Goal: Task Accomplishment & Management: Manage account settings

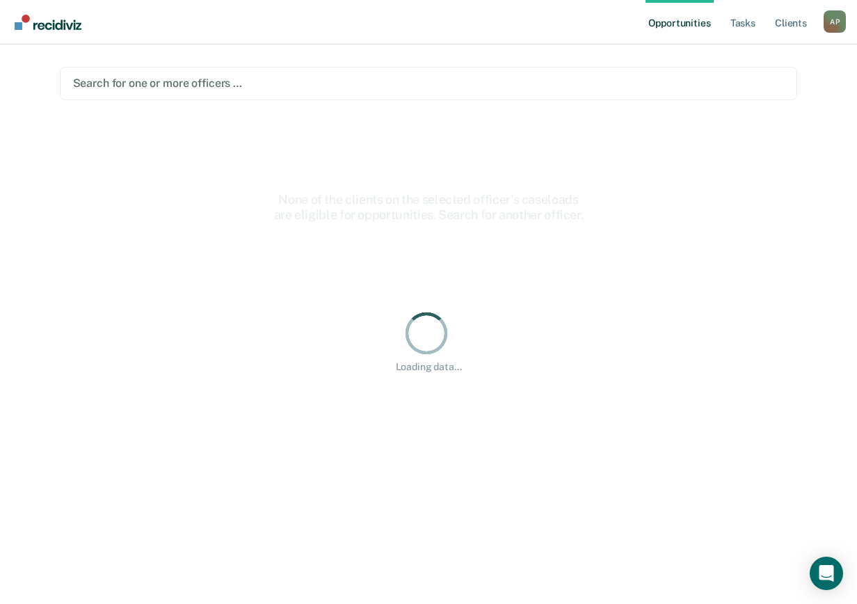
click at [207, 83] on div at bounding box center [428, 83] width 711 height 16
click at [207, 83] on div at bounding box center [445, 83] width 528 height 16
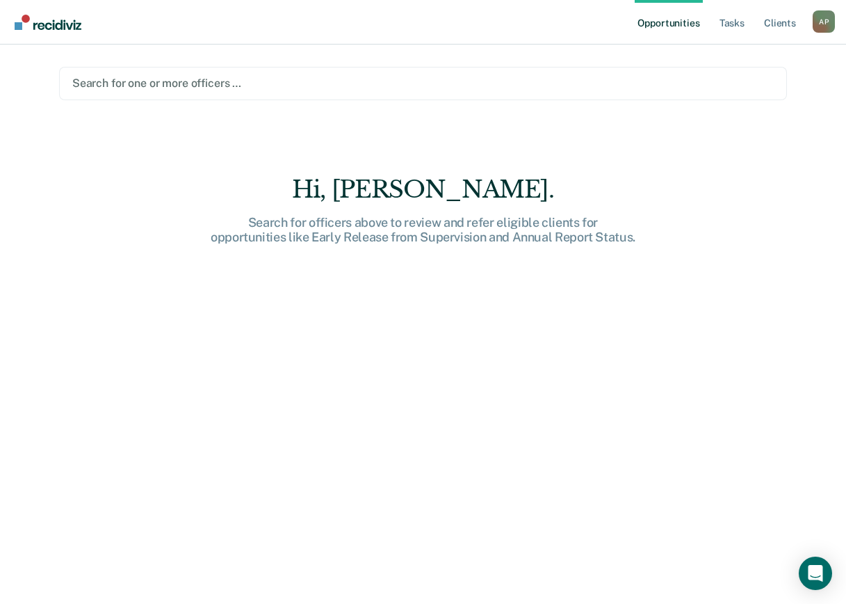
click at [161, 85] on div at bounding box center [423, 83] width 702 height 16
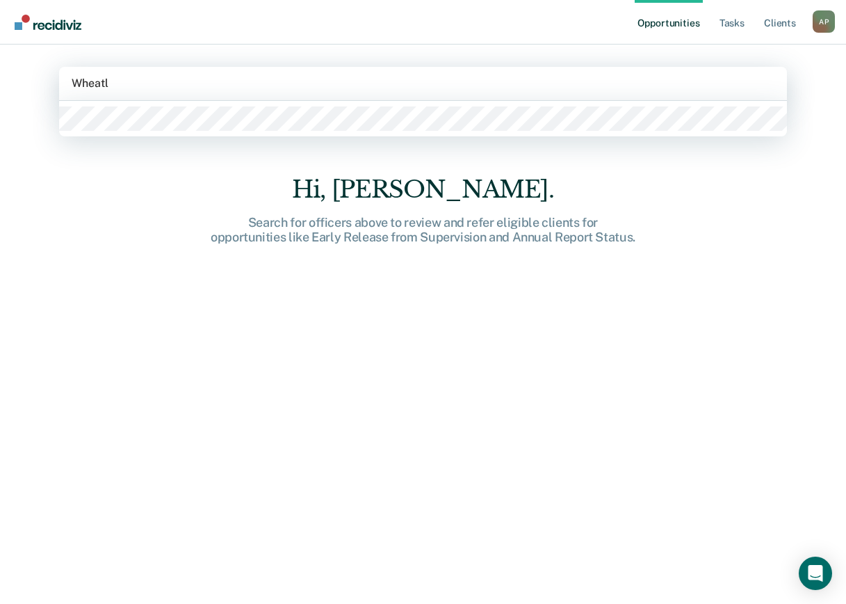
type input "Wheat"
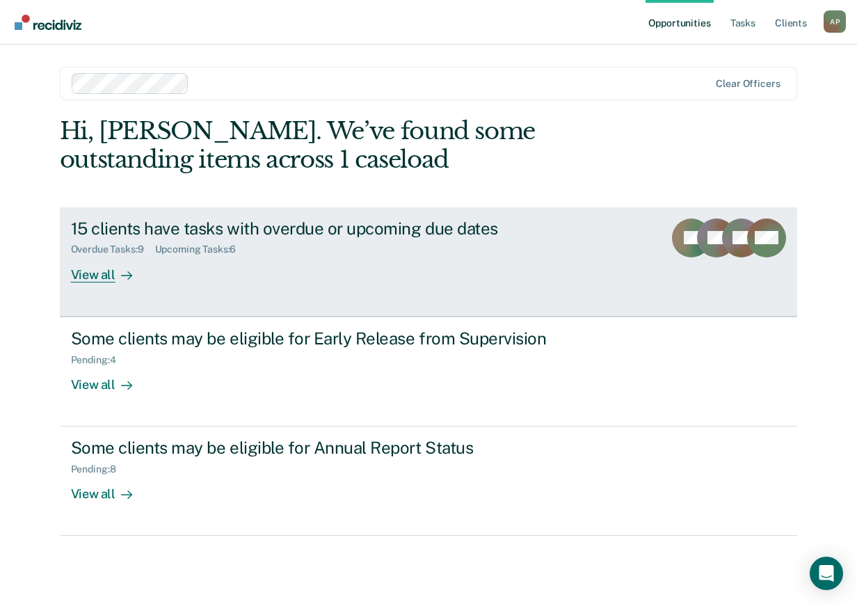
click at [113, 278] on div "View all" at bounding box center [110, 268] width 78 height 27
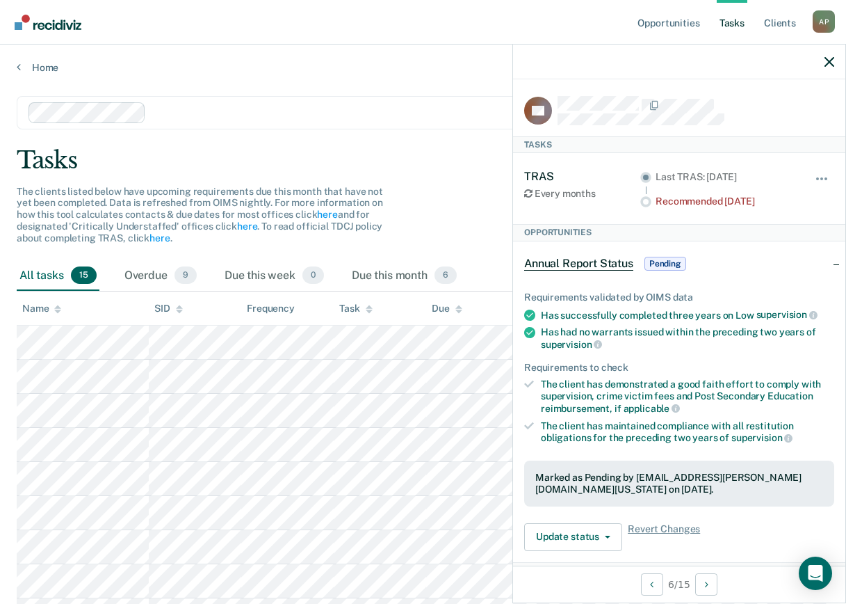
click at [479, 141] on main "Clear officers Tasks The clients listed below have upcoming requirements due th…" at bounding box center [423, 481] width 846 height 814
click at [827, 55] on div at bounding box center [679, 61] width 332 height 35
click at [832, 65] on icon "button" at bounding box center [830, 62] width 10 height 10
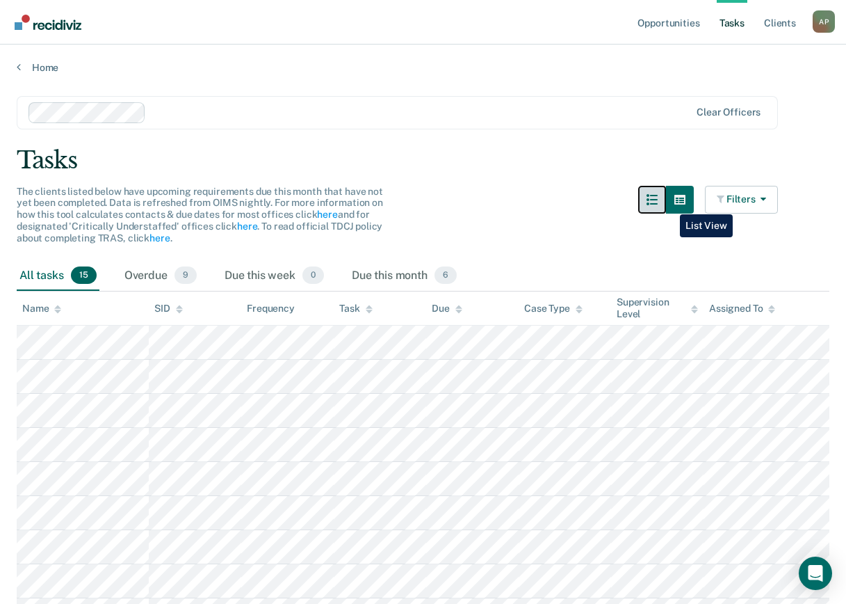
click at [666, 204] on button "button" at bounding box center [652, 200] width 28 height 28
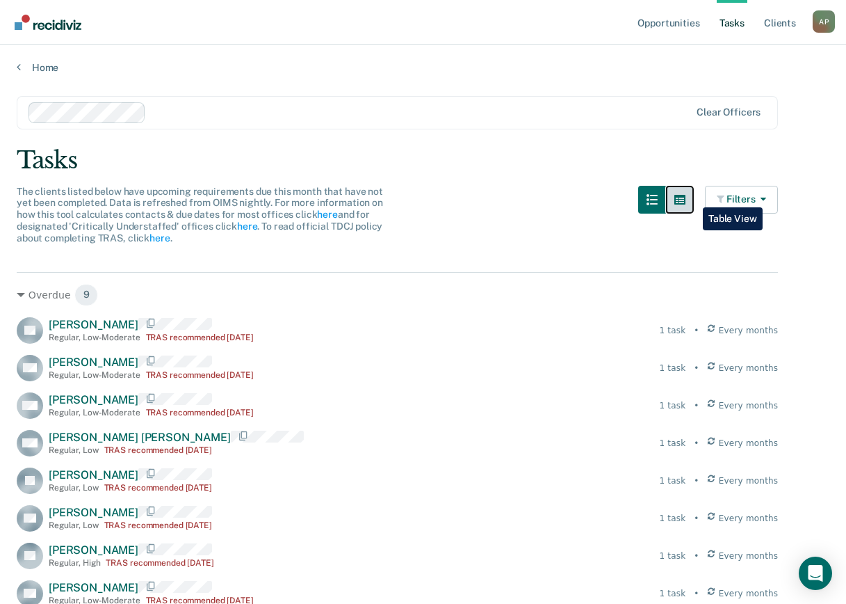
click at [686, 197] on icon "button" at bounding box center [679, 200] width 11 height 10
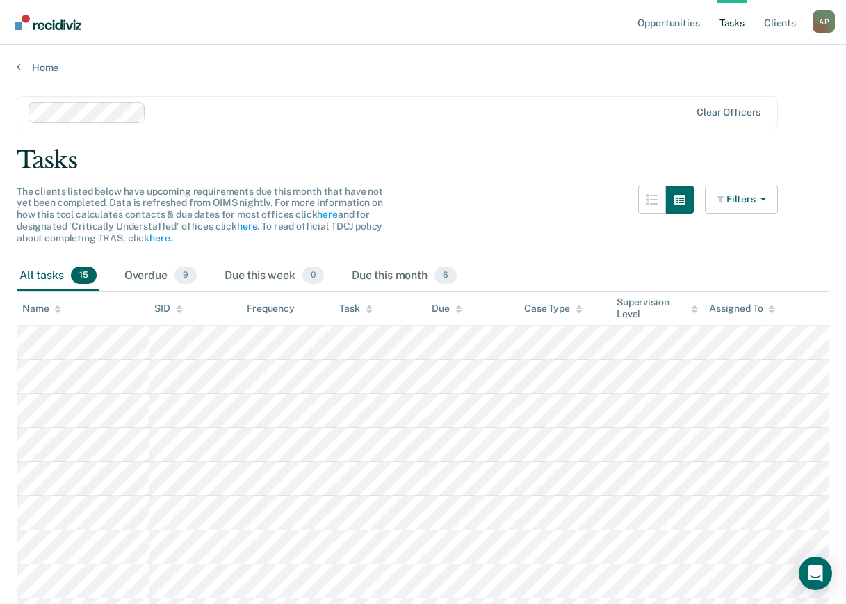
click at [494, 203] on div "The clients listed below have upcoming requirements due this month that have no…" at bounding box center [397, 223] width 761 height 75
click at [37, 63] on link "Home" at bounding box center [423, 67] width 813 height 13
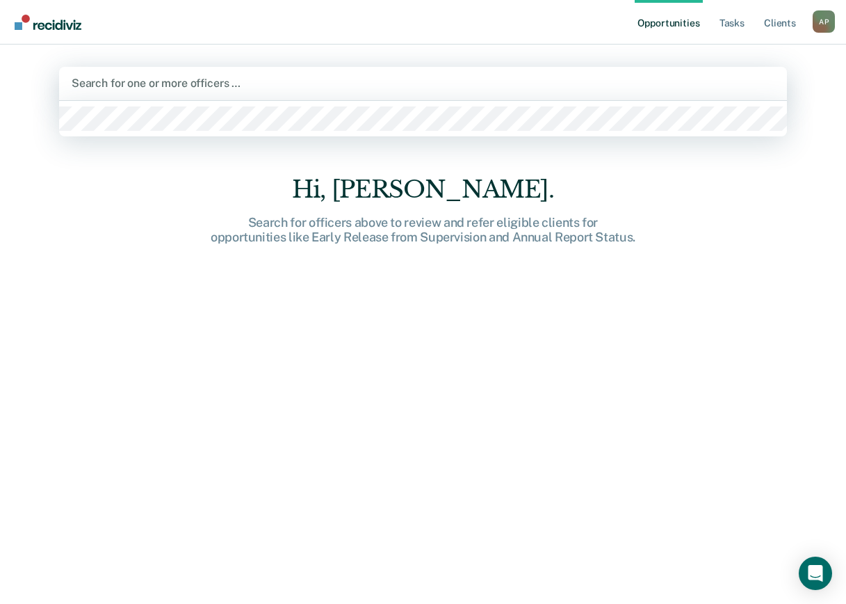
click at [175, 81] on div at bounding box center [423, 83] width 703 height 16
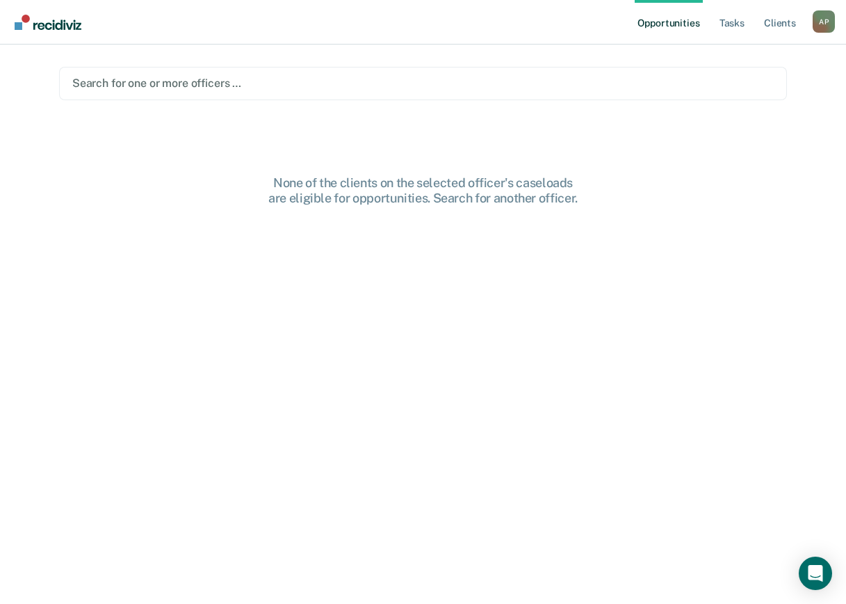
click at [168, 76] on div at bounding box center [423, 83] width 702 height 16
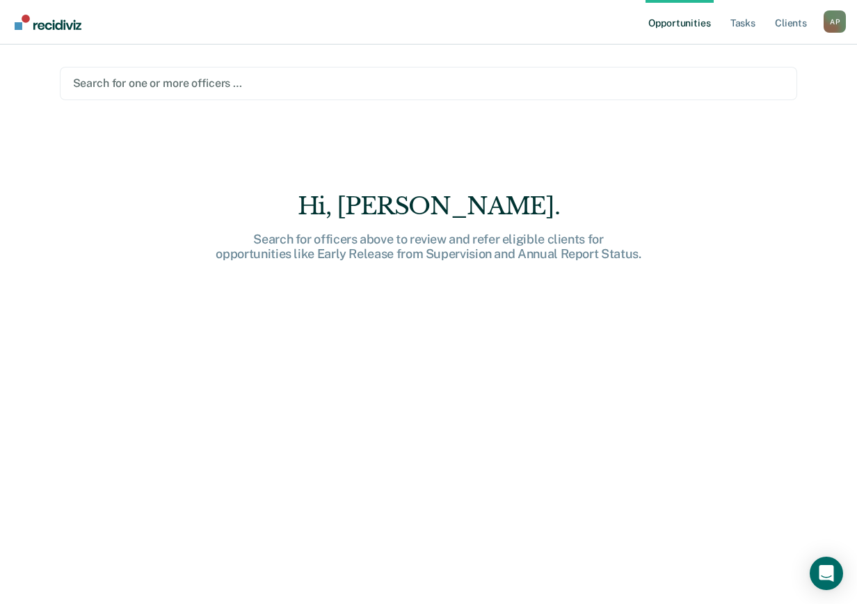
click at [168, 81] on div at bounding box center [428, 83] width 711 height 16
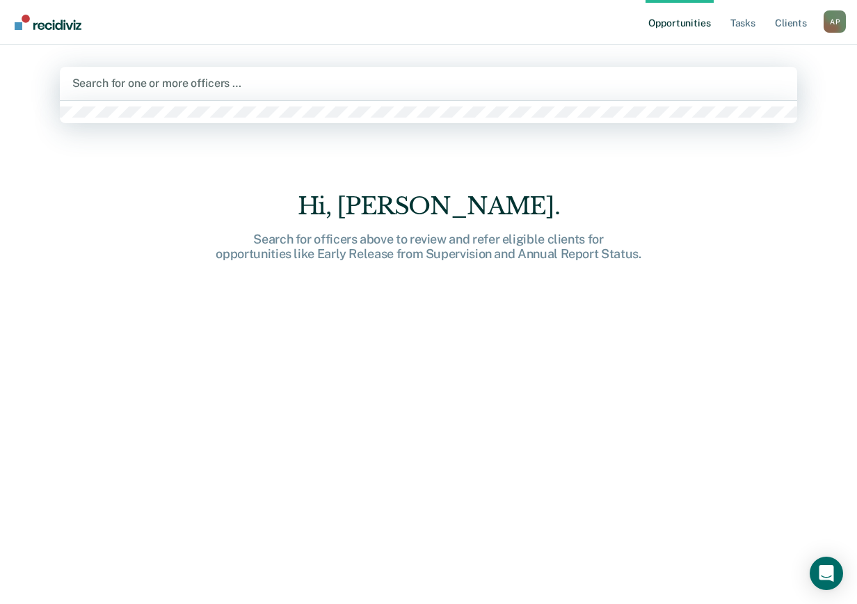
click at [168, 81] on div at bounding box center [428, 83] width 713 height 16
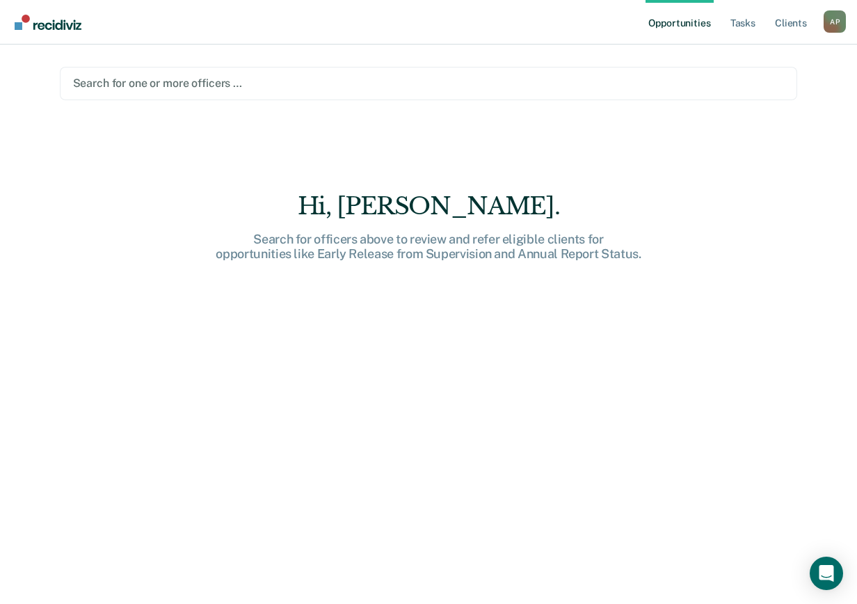
drag, startPoint x: 140, startPoint y: 70, endPoint x: 145, endPoint y: 80, distance: 11.5
click at [141, 69] on div "Search for one or more officers …" at bounding box center [429, 83] width 738 height 33
click at [159, 40] on nav "Opportunities Tasks Client s [PERSON_NAME] A P Profile How it works Log Out" at bounding box center [428, 22] width 834 height 44
click at [150, 84] on div at bounding box center [428, 83] width 711 height 16
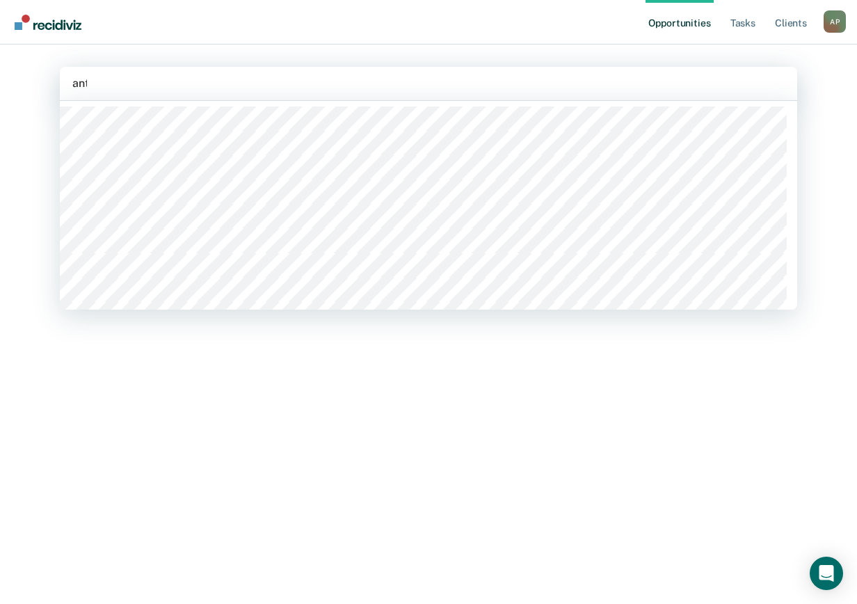
type input "anth"
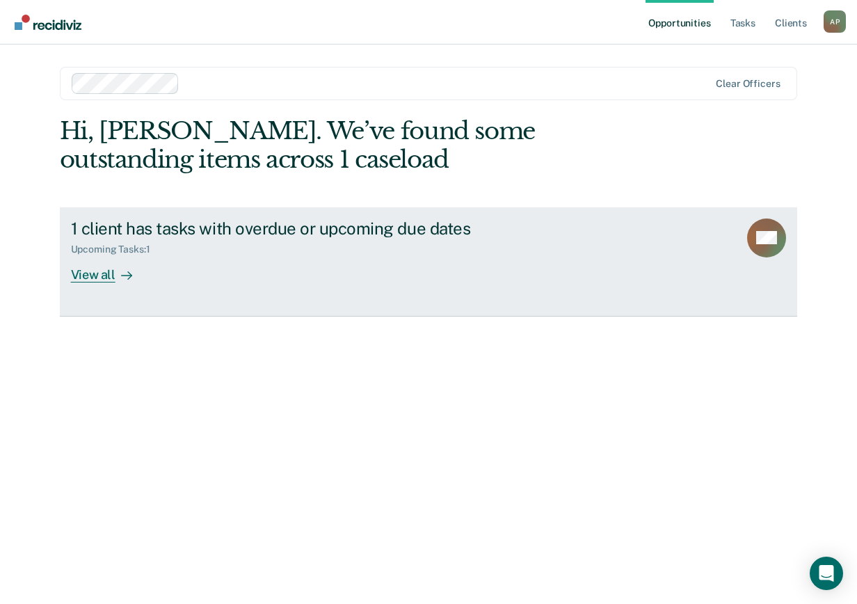
click at [100, 276] on div "View all" at bounding box center [110, 268] width 78 height 27
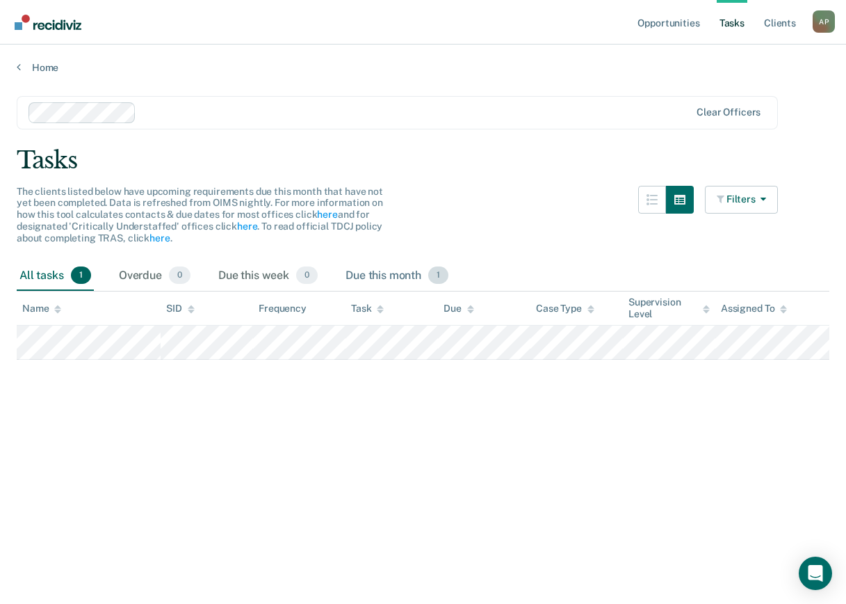
click at [381, 268] on div "Due this month 1" at bounding box center [397, 276] width 108 height 31
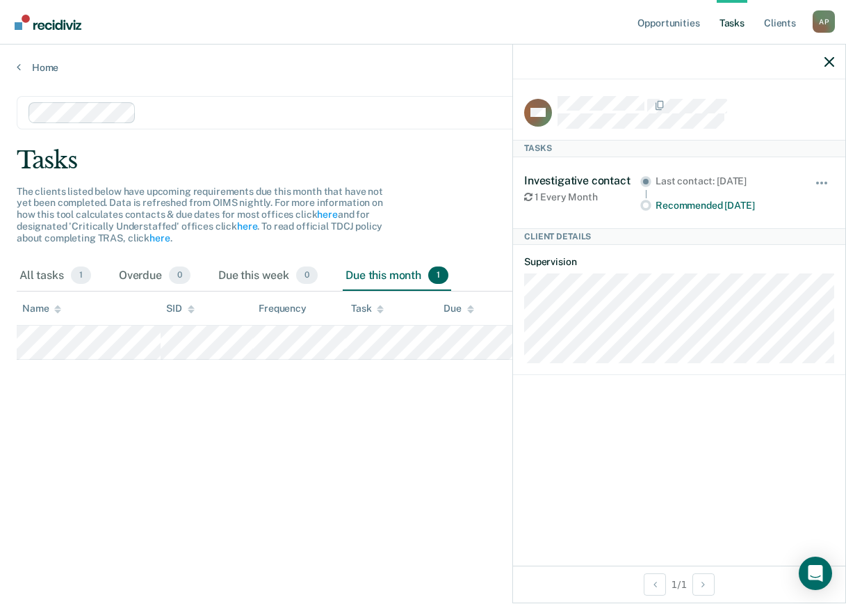
click at [453, 147] on div "Tasks" at bounding box center [423, 160] width 813 height 29
click at [829, 57] on icon "button" at bounding box center [830, 62] width 10 height 10
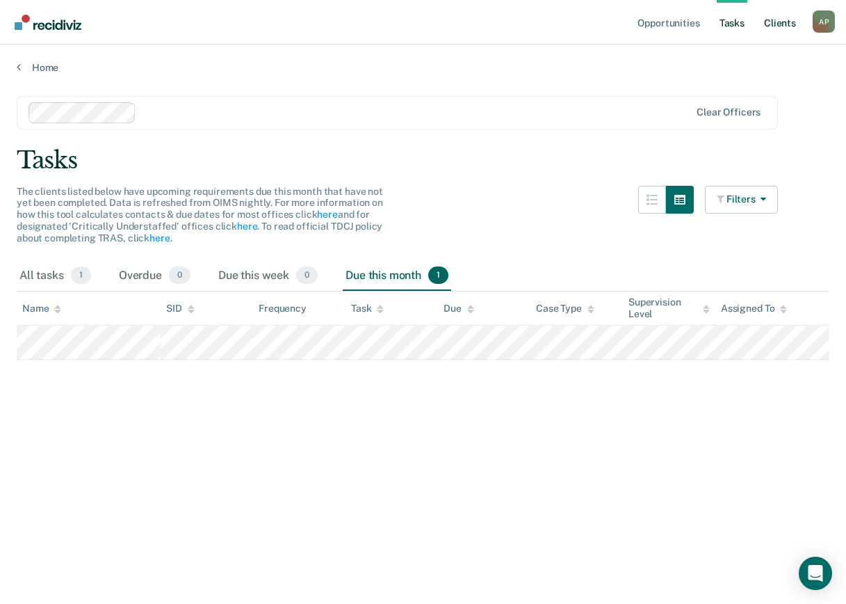
click at [781, 22] on link "Client s" at bounding box center [780, 22] width 38 height 44
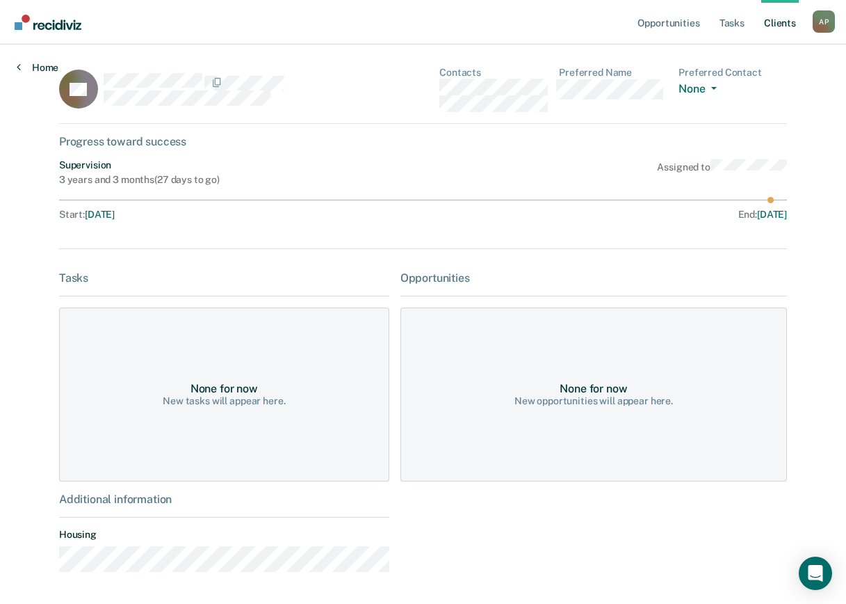
click at [43, 63] on link "Home" at bounding box center [38, 67] width 42 height 13
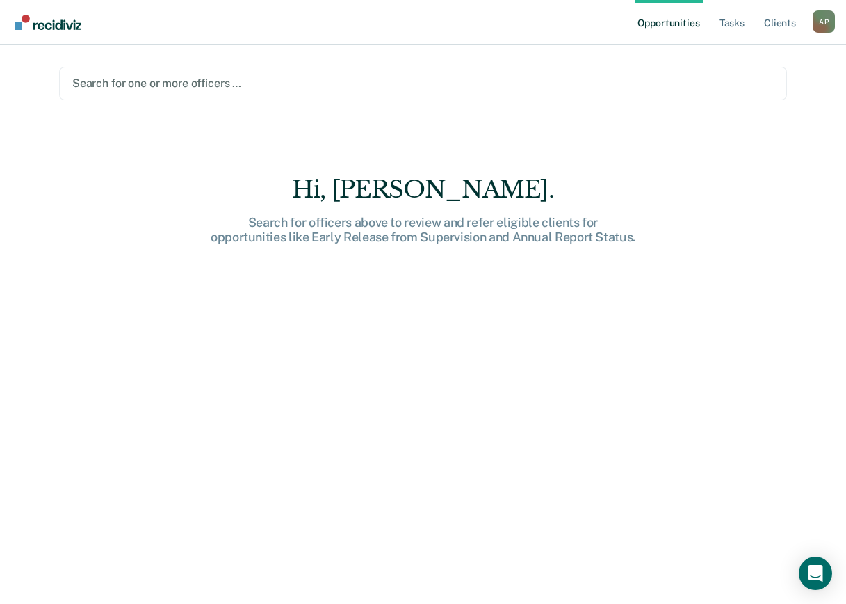
click at [52, 13] on link "Go to Recidiviz Home" at bounding box center [48, 22] width 74 height 44
